Goal: Answer question/provide support

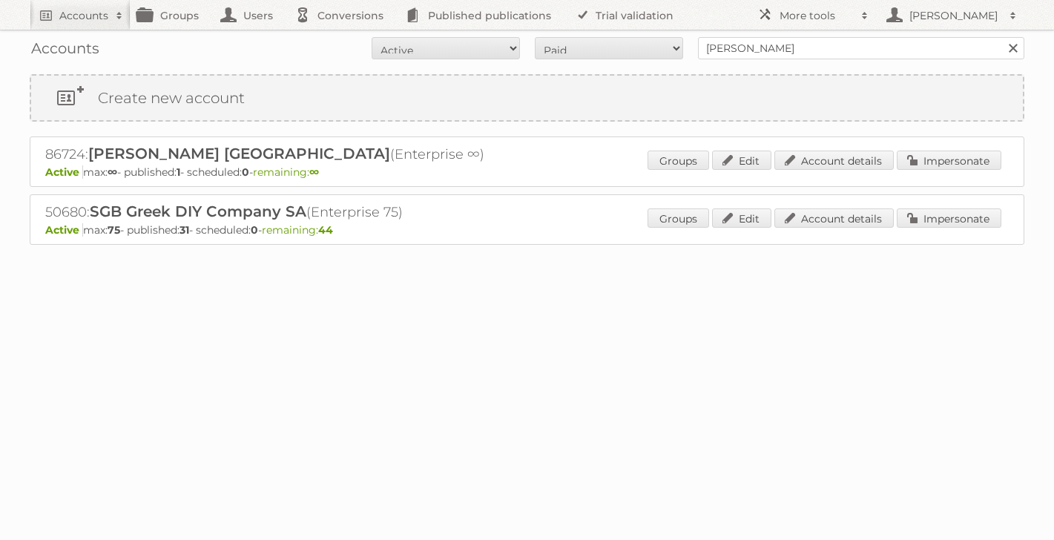
click at [1015, 47] on link at bounding box center [1013, 48] width 22 height 22
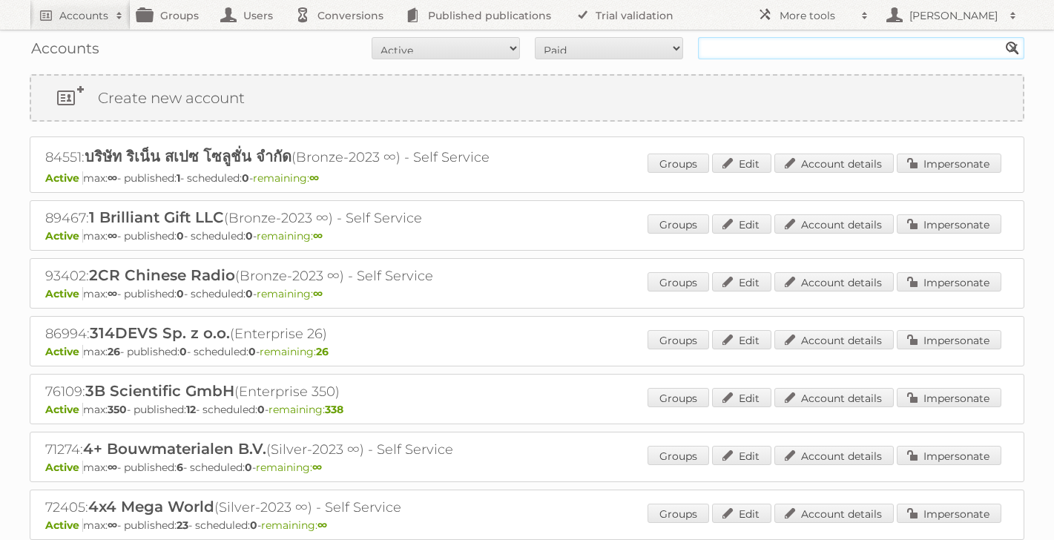
click at [833, 37] on input "text" at bounding box center [861, 48] width 326 height 22
click at [424, 47] on select "All Active Expired Pending" at bounding box center [446, 48] width 148 height 22
click at [743, 50] on input "tfg" at bounding box center [861, 48] width 326 height 22
type input "tfg media"
click at [804, 47] on input "tfg media" at bounding box center [861, 48] width 326 height 22
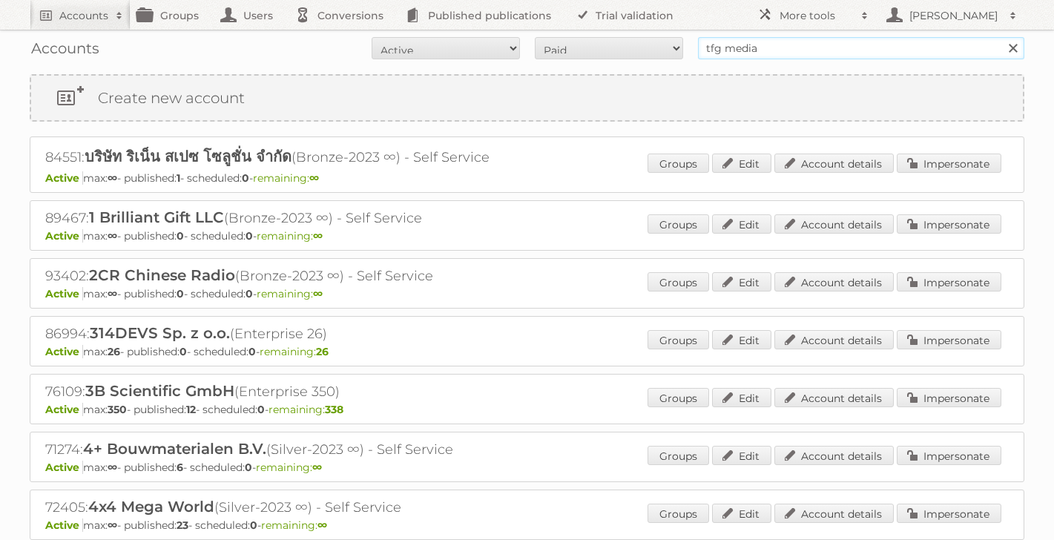
click at [1002, 37] on input "Search" at bounding box center [1013, 48] width 22 height 22
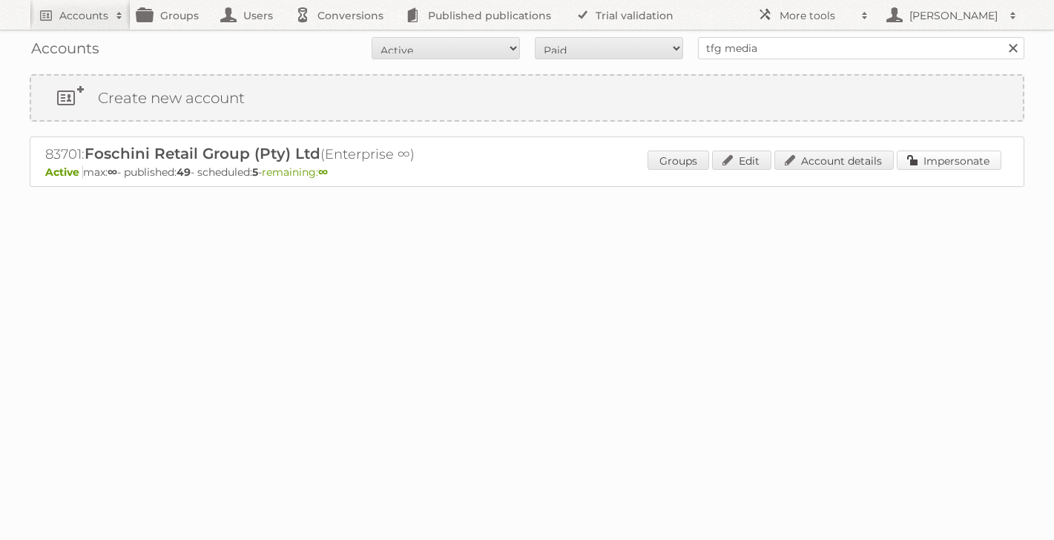
click at [933, 160] on link "Impersonate" at bounding box center [949, 160] width 105 height 19
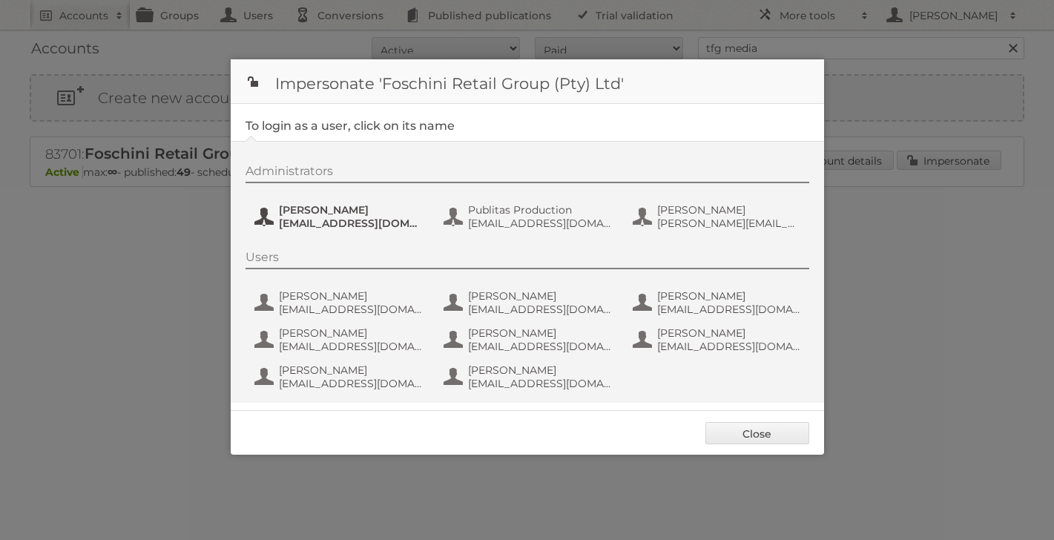
click at [321, 226] on span "[EMAIL_ADDRESS][DOMAIN_NAME]" at bounding box center [351, 223] width 144 height 13
